Goal: Task Accomplishment & Management: Manage account settings

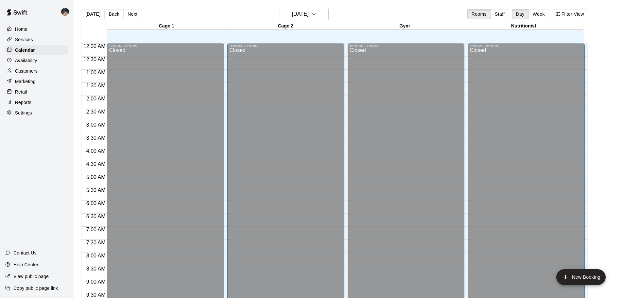
scroll to position [299, 0]
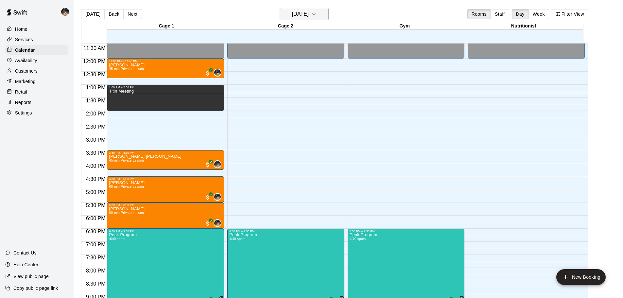
click at [309, 15] on h6 "[DATE]" at bounding box center [300, 13] width 17 height 9
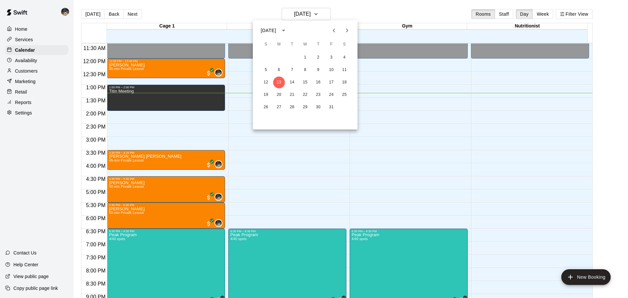
click at [347, 31] on icon "Next month" at bounding box center [347, 31] width 8 height 8
click at [316, 94] on button "20" at bounding box center [319, 95] width 12 height 12
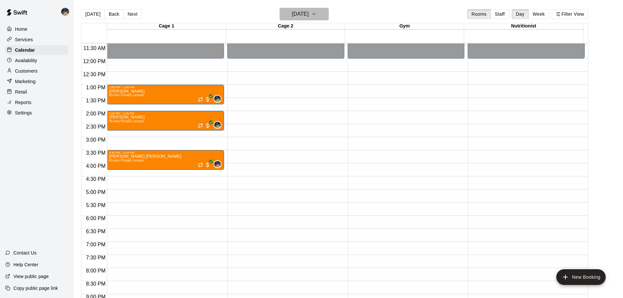
click at [310, 19] on button "[DATE]" at bounding box center [304, 14] width 49 height 12
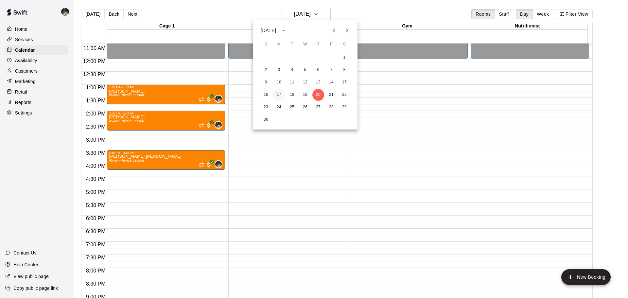
click at [276, 92] on button "17" at bounding box center [279, 95] width 12 height 12
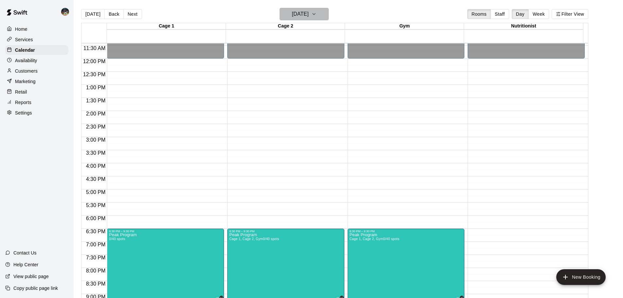
click at [320, 17] on button "[DATE]" at bounding box center [304, 14] width 49 height 12
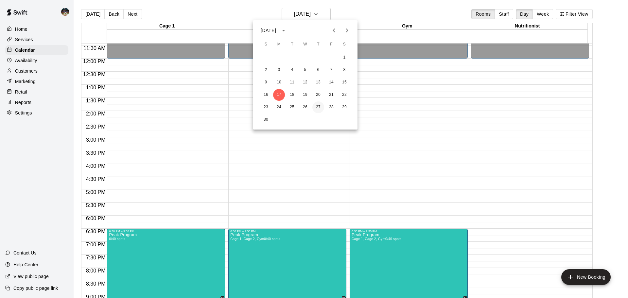
click at [320, 109] on button "27" at bounding box center [319, 107] width 12 height 12
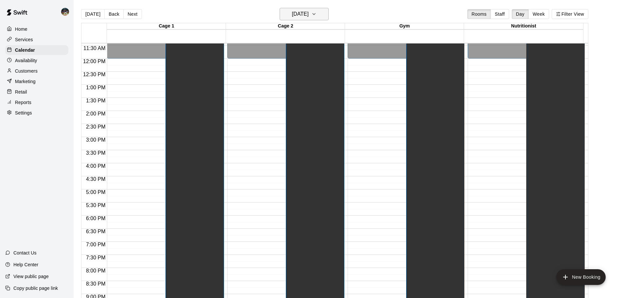
click at [309, 17] on h6 "[DATE]" at bounding box center [300, 13] width 17 height 9
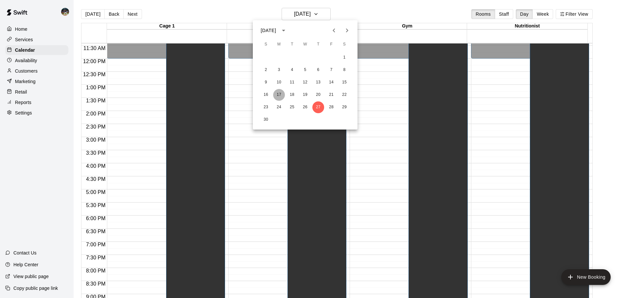
click at [276, 95] on button "17" at bounding box center [279, 95] width 12 height 12
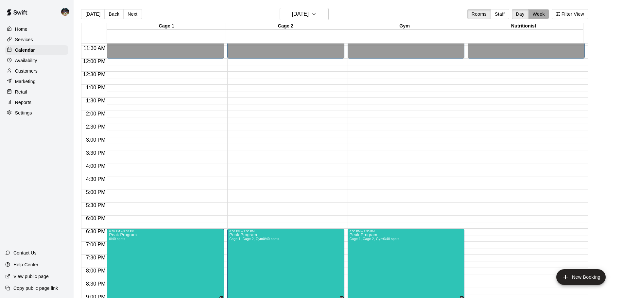
click at [547, 15] on button "Week" at bounding box center [539, 14] width 21 height 10
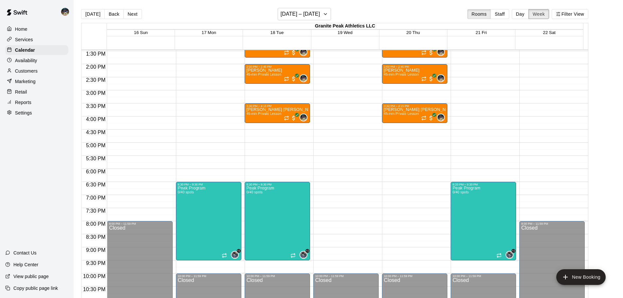
scroll to position [341, 0]
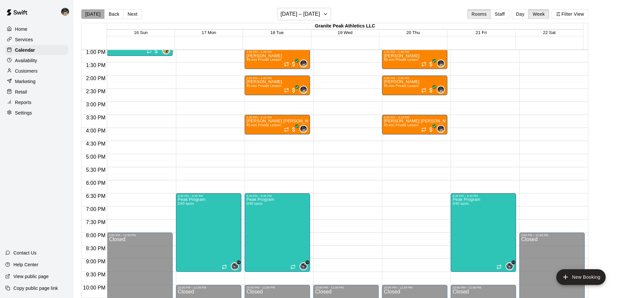
click at [96, 18] on button "[DATE]" at bounding box center [93, 14] width 24 height 10
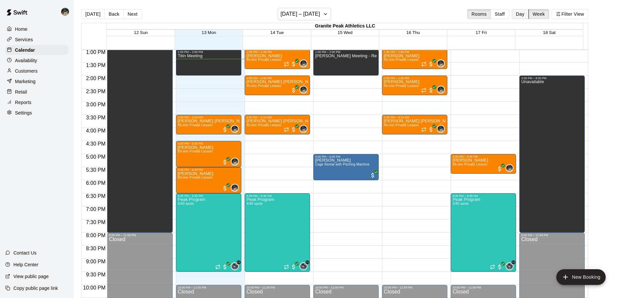
click at [526, 16] on button "Day" at bounding box center [520, 14] width 17 height 10
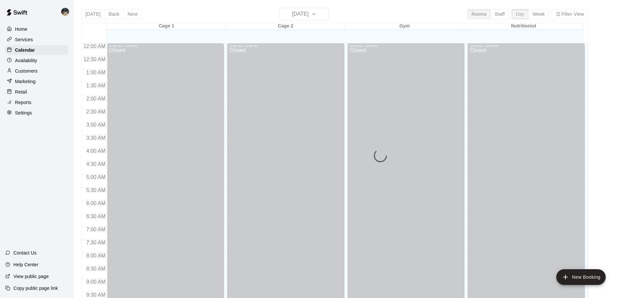
scroll to position [350, 0]
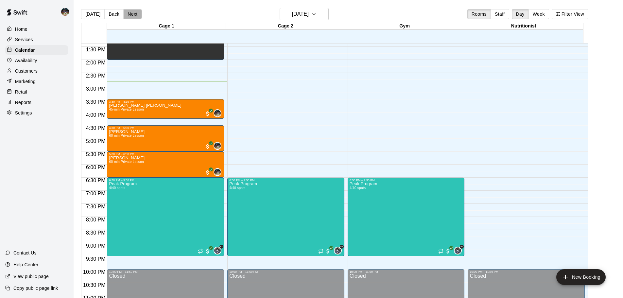
click at [135, 15] on button "Next" at bounding box center [132, 14] width 18 height 10
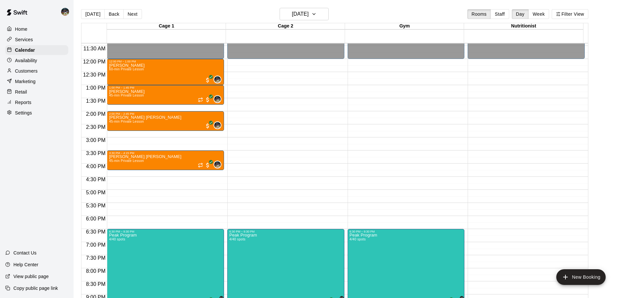
scroll to position [285, 0]
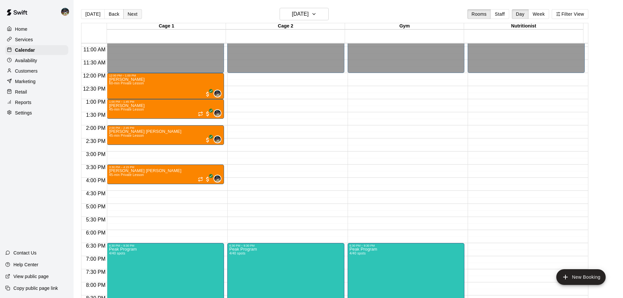
click at [137, 16] on button "Next" at bounding box center [132, 14] width 18 height 10
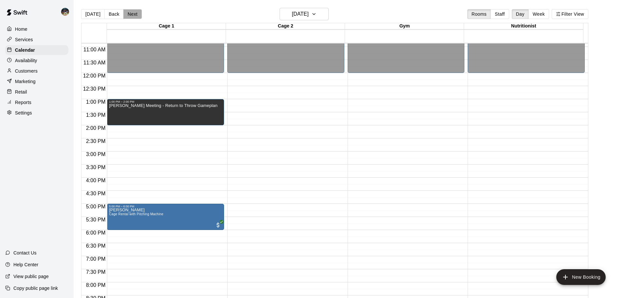
click at [128, 14] on button "Next" at bounding box center [132, 14] width 18 height 10
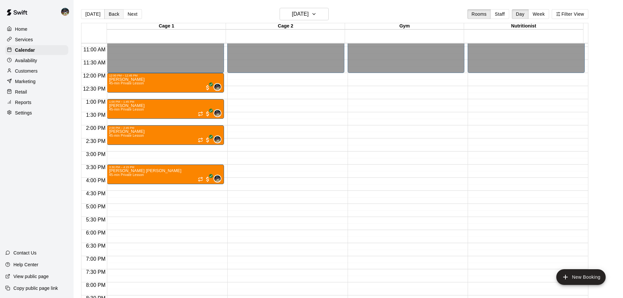
click at [109, 14] on button "Back" at bounding box center [113, 14] width 19 height 10
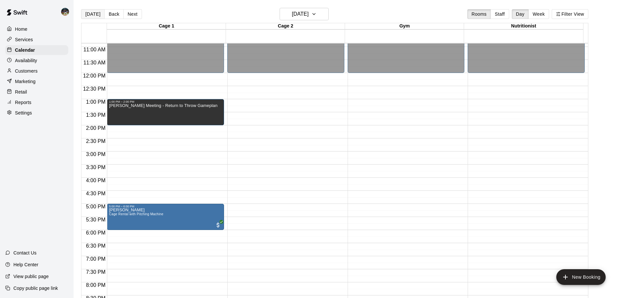
click at [93, 15] on button "[DATE]" at bounding box center [93, 14] width 24 height 10
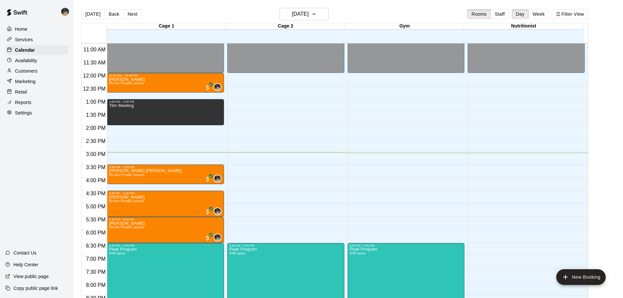
click at [36, 70] on p "Customers" at bounding box center [26, 71] width 23 height 7
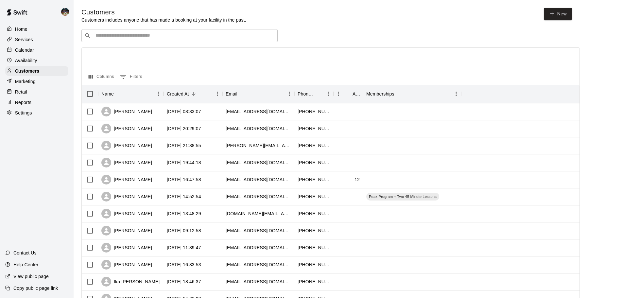
click at [143, 36] on input "Search customers by name or email" at bounding box center [184, 35] width 181 height 7
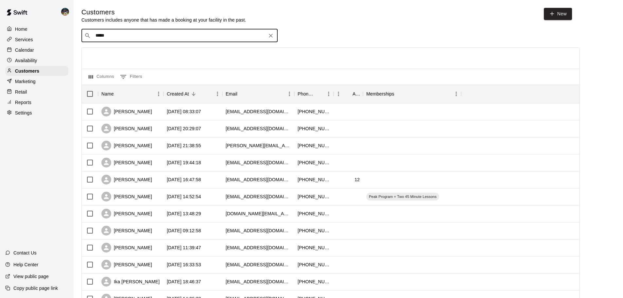
type input "******"
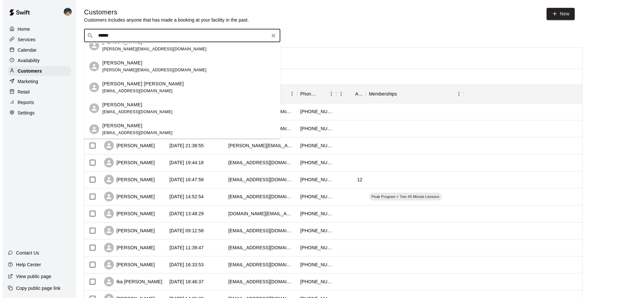
scroll to position [51, 0]
click at [135, 90] on span "[EMAIL_ADDRESS][DOMAIN_NAME]" at bounding box center [135, 90] width 70 height 5
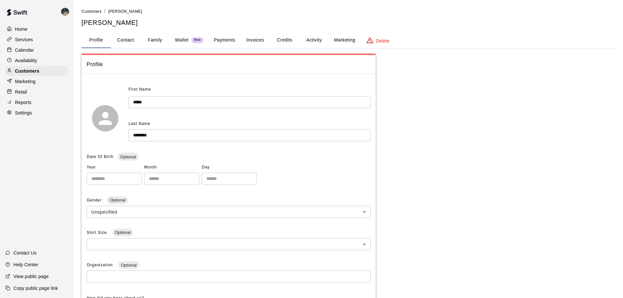
click at [318, 41] on button "Activity" at bounding box center [313, 40] width 29 height 16
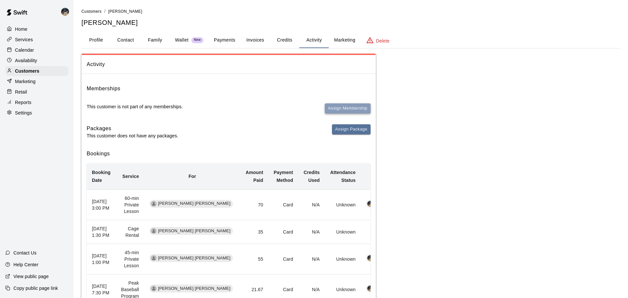
click at [334, 108] on button "Assign Membership" at bounding box center [348, 108] width 46 height 10
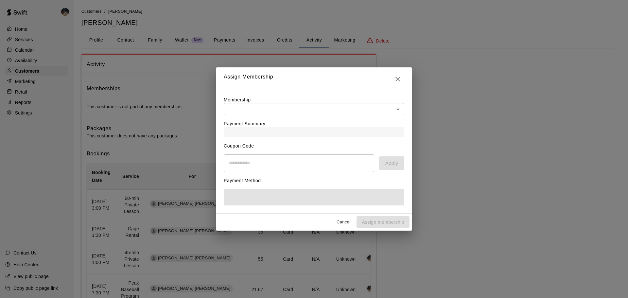
click at [285, 106] on body "Home Services Calendar Availability Customers Marketing Retail Reports Settings…" at bounding box center [314, 229] width 628 height 458
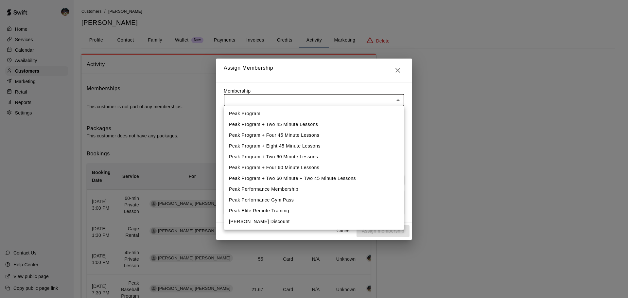
click at [284, 123] on li "Peak Program + Two 45 Minute Lessons" at bounding box center [314, 124] width 181 height 11
type input "**********"
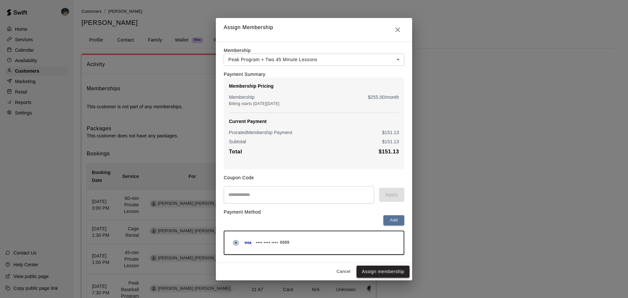
click at [380, 275] on button "Assign membership" at bounding box center [383, 272] width 53 height 12
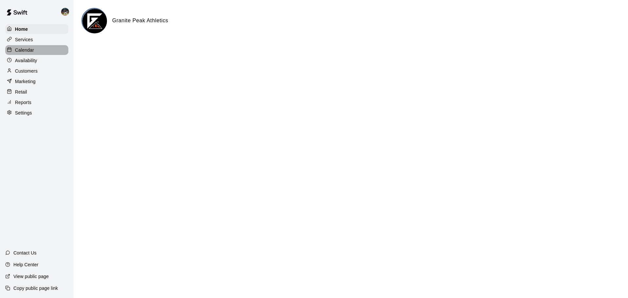
click at [62, 53] on div "Calendar" at bounding box center [36, 50] width 63 height 10
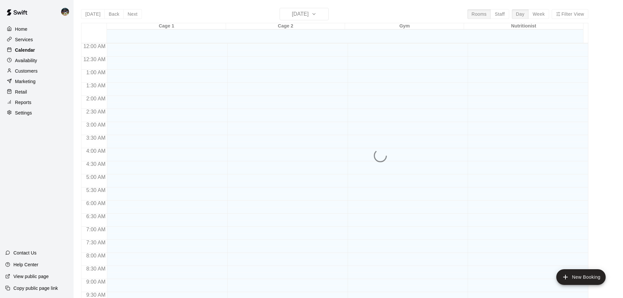
scroll to position [339, 0]
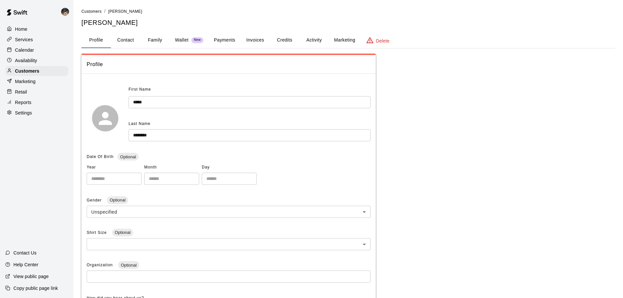
click at [44, 54] on div "Calendar" at bounding box center [36, 50] width 63 height 10
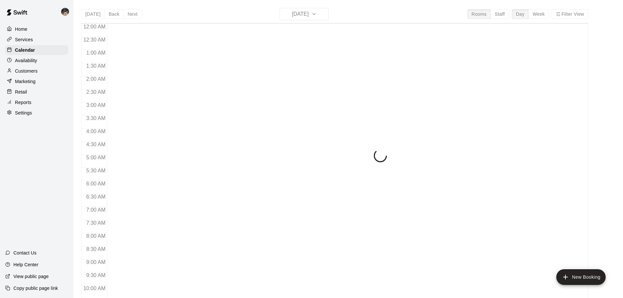
scroll to position [347, 0]
